Goal: Navigation & Orientation: Find specific page/section

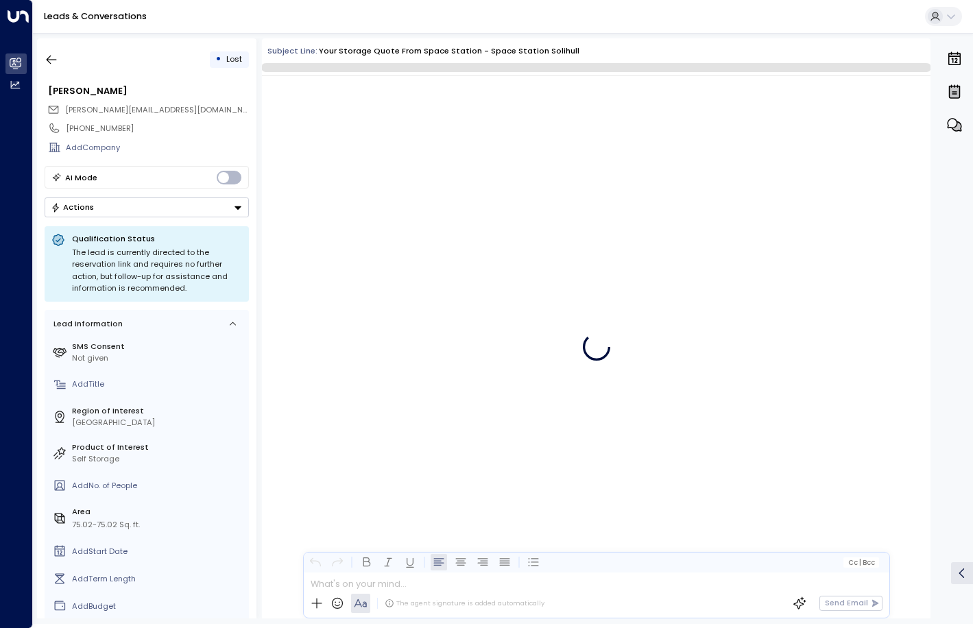
scroll to position [455, 0]
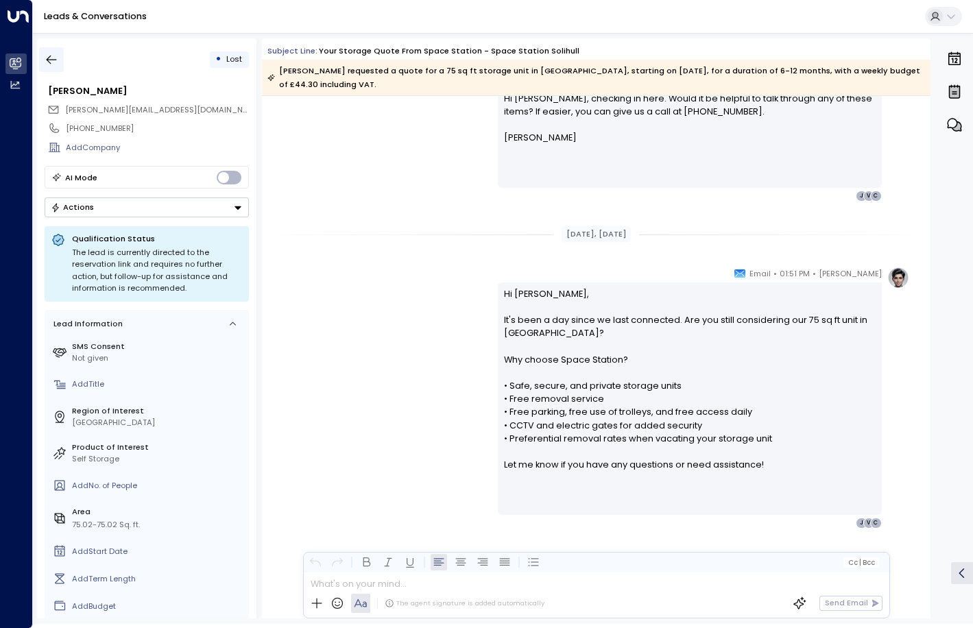
click at [47, 60] on icon "button" at bounding box center [52, 60] width 10 height 9
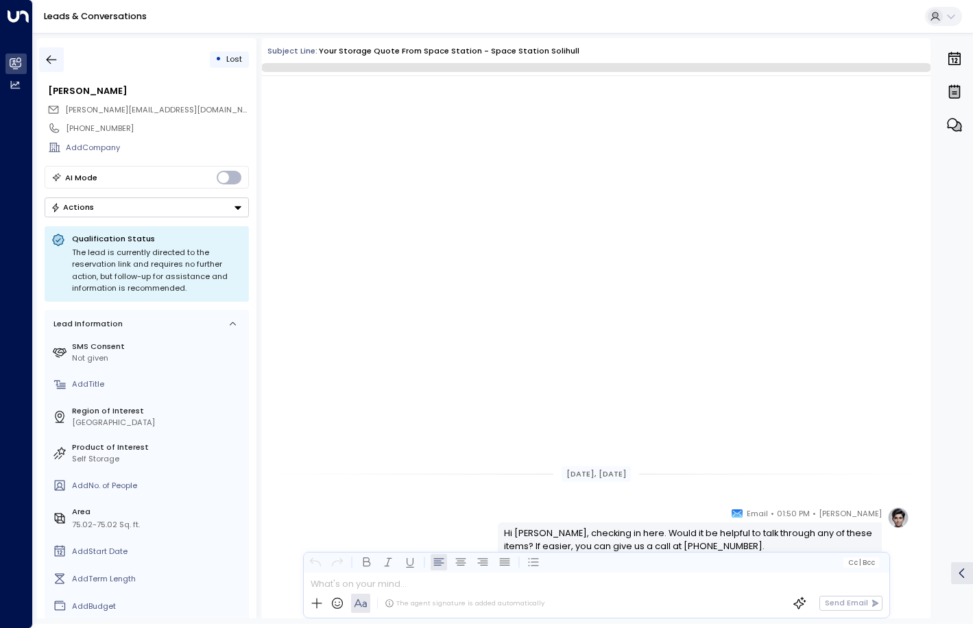
scroll to position [455, 0]
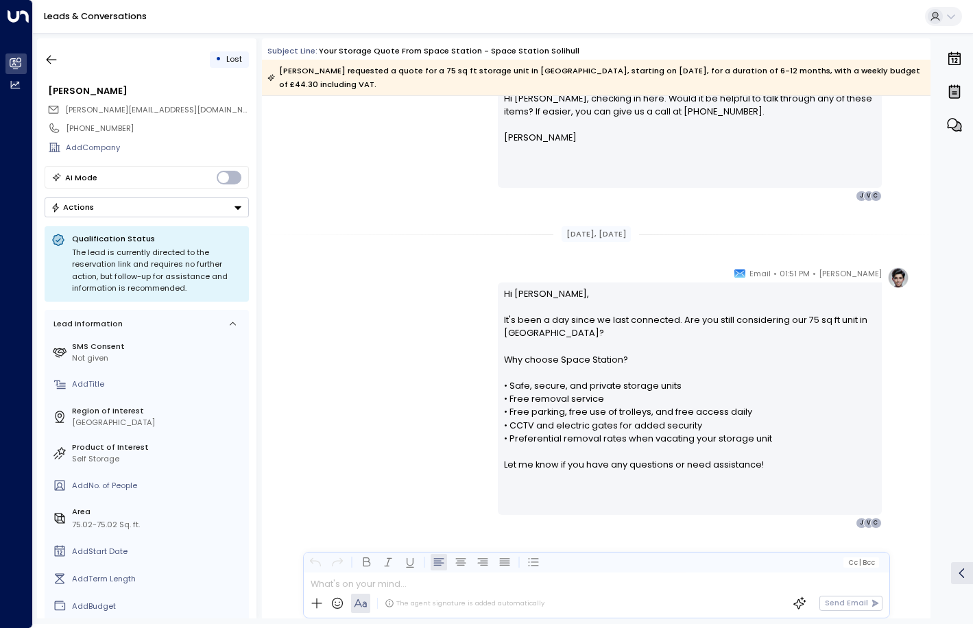
click at [61, 14] on link "Leads & Conversations" at bounding box center [95, 16] width 103 height 12
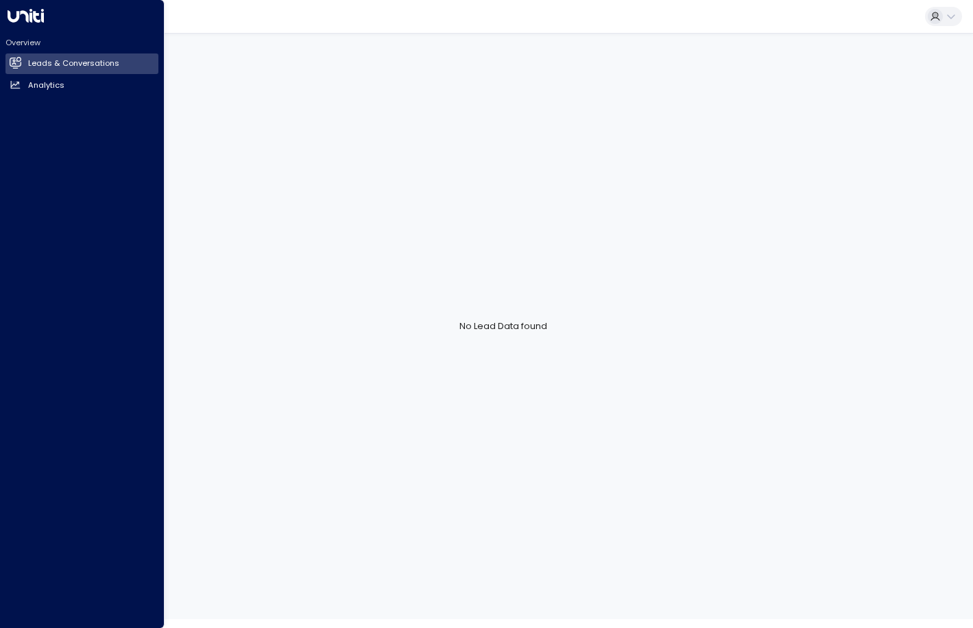
drag, startPoint x: 3, startPoint y: 14, endPoint x: 14, endPoint y: 21, distance: 13.2
click at [12, 17] on icon at bounding box center [26, 16] width 36 height 14
click at [48, 63] on h2 "Leads & Conversations" at bounding box center [73, 64] width 91 height 12
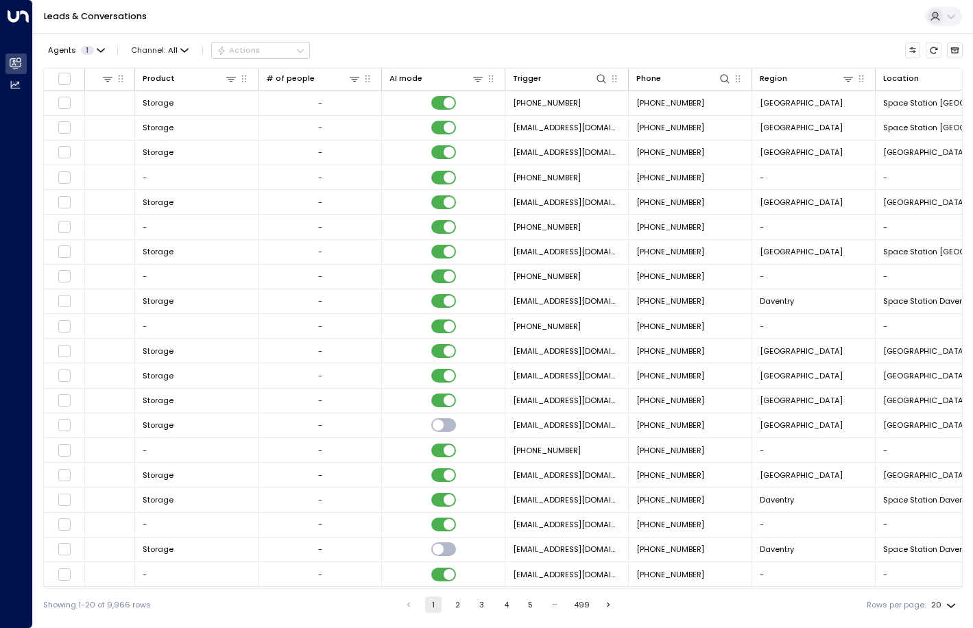
scroll to position [0, 611]
